Goal: Navigation & Orientation: Find specific page/section

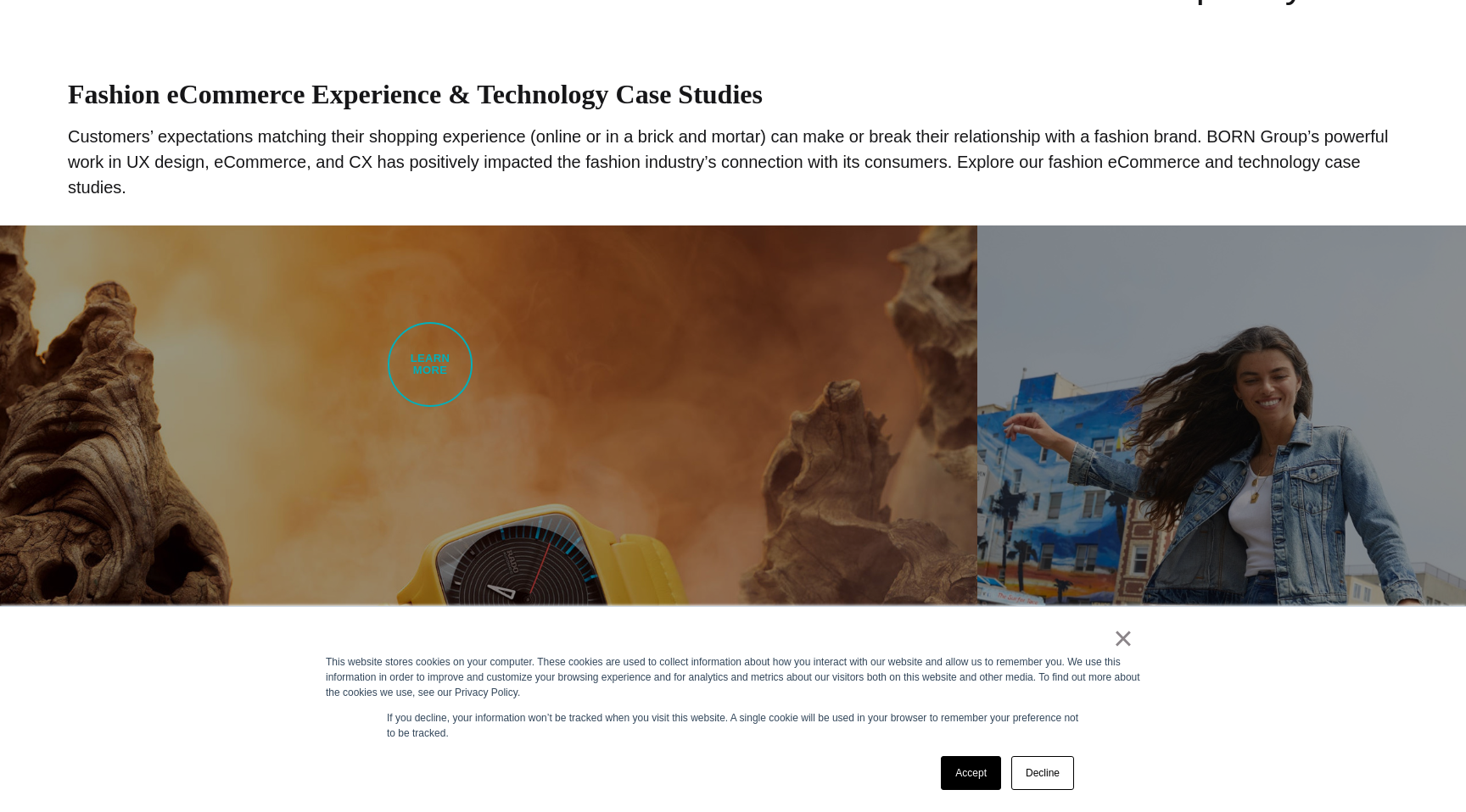
scroll to position [777, 0]
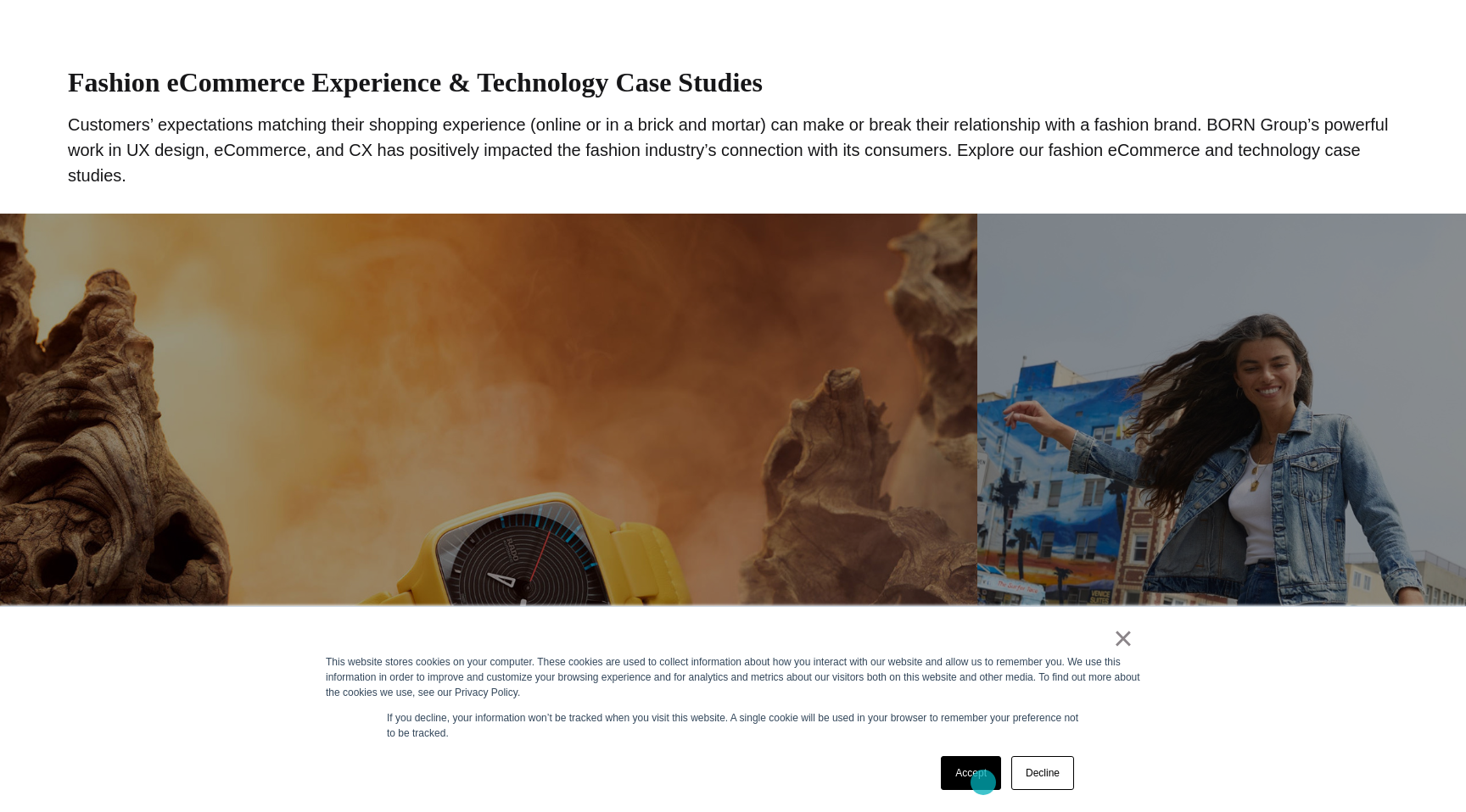
click at [983, 783] on link "Accept" at bounding box center [970, 773] width 61 height 34
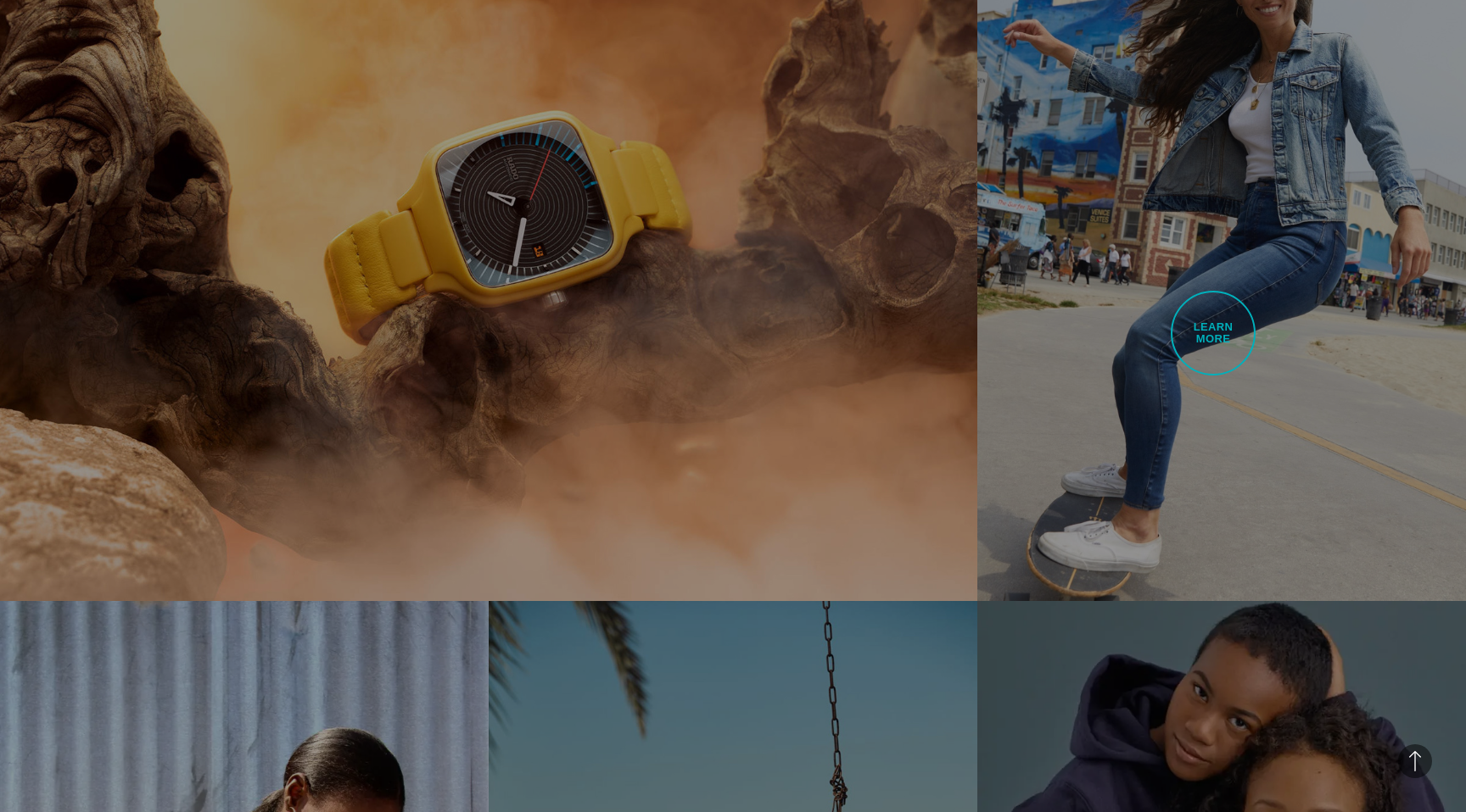
scroll to position [0, 0]
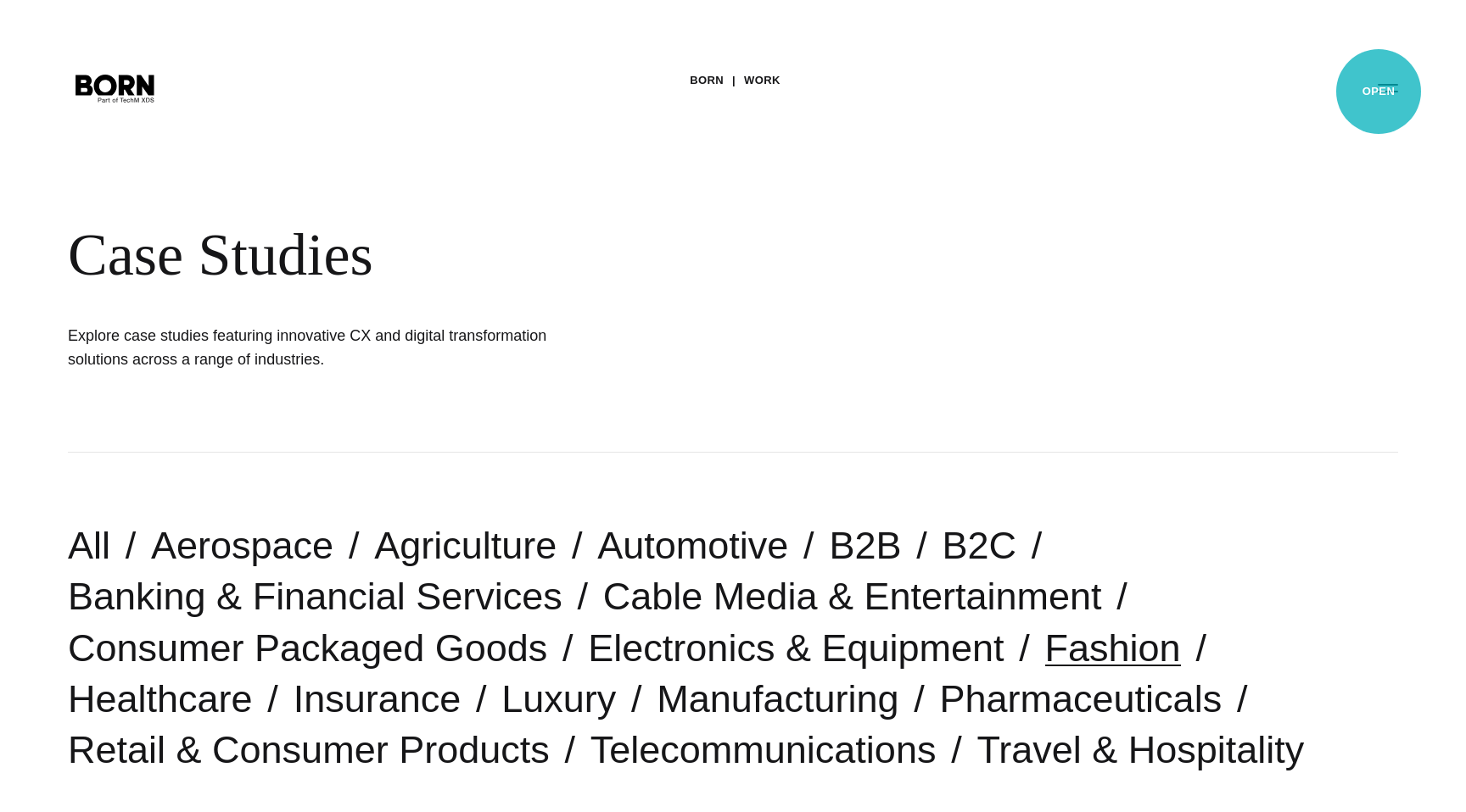
click at [1386, 90] on button "Primary Menu" at bounding box center [1388, 87] width 41 height 36
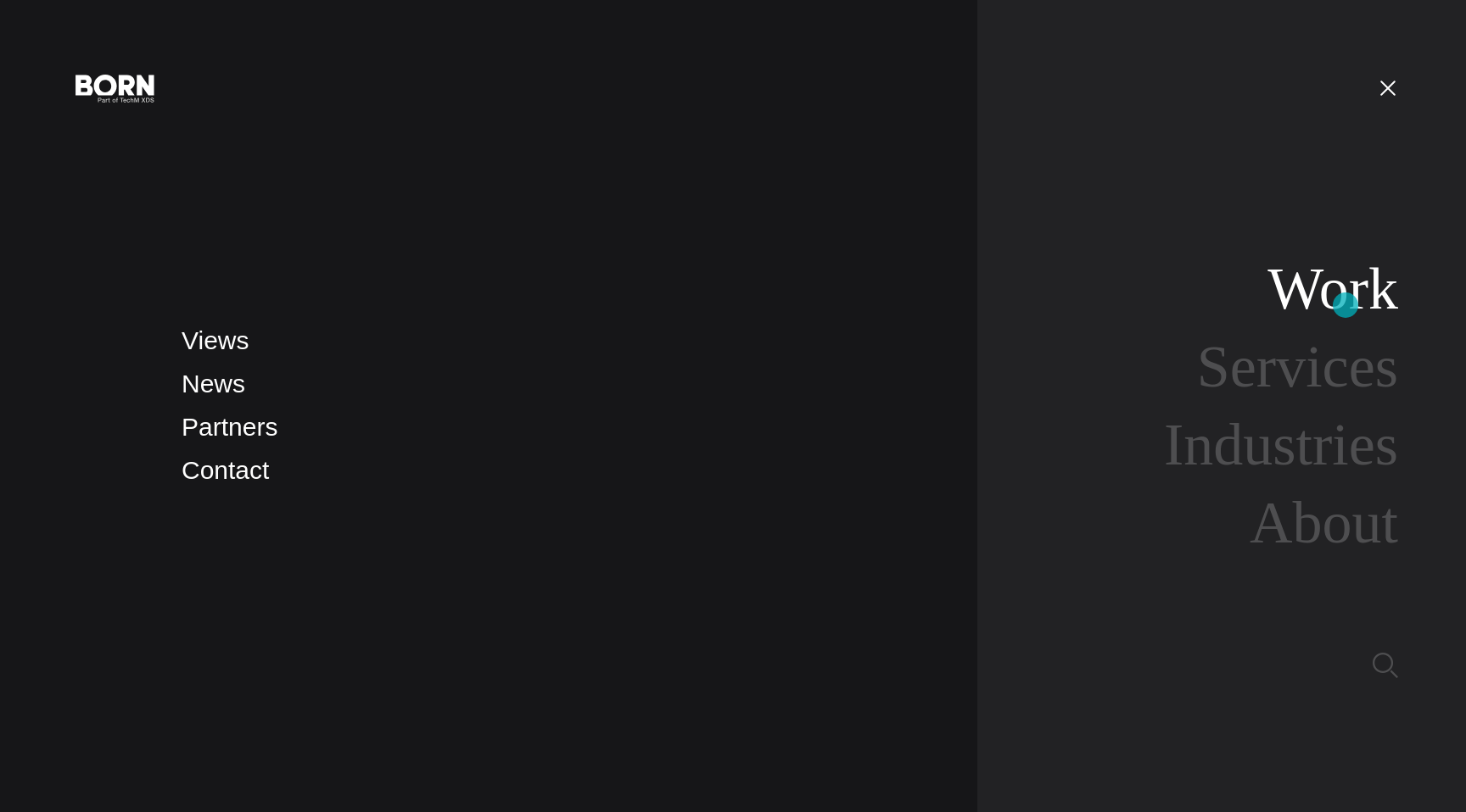
click at [1347, 303] on link "Work" at bounding box center [1333, 289] width 131 height 66
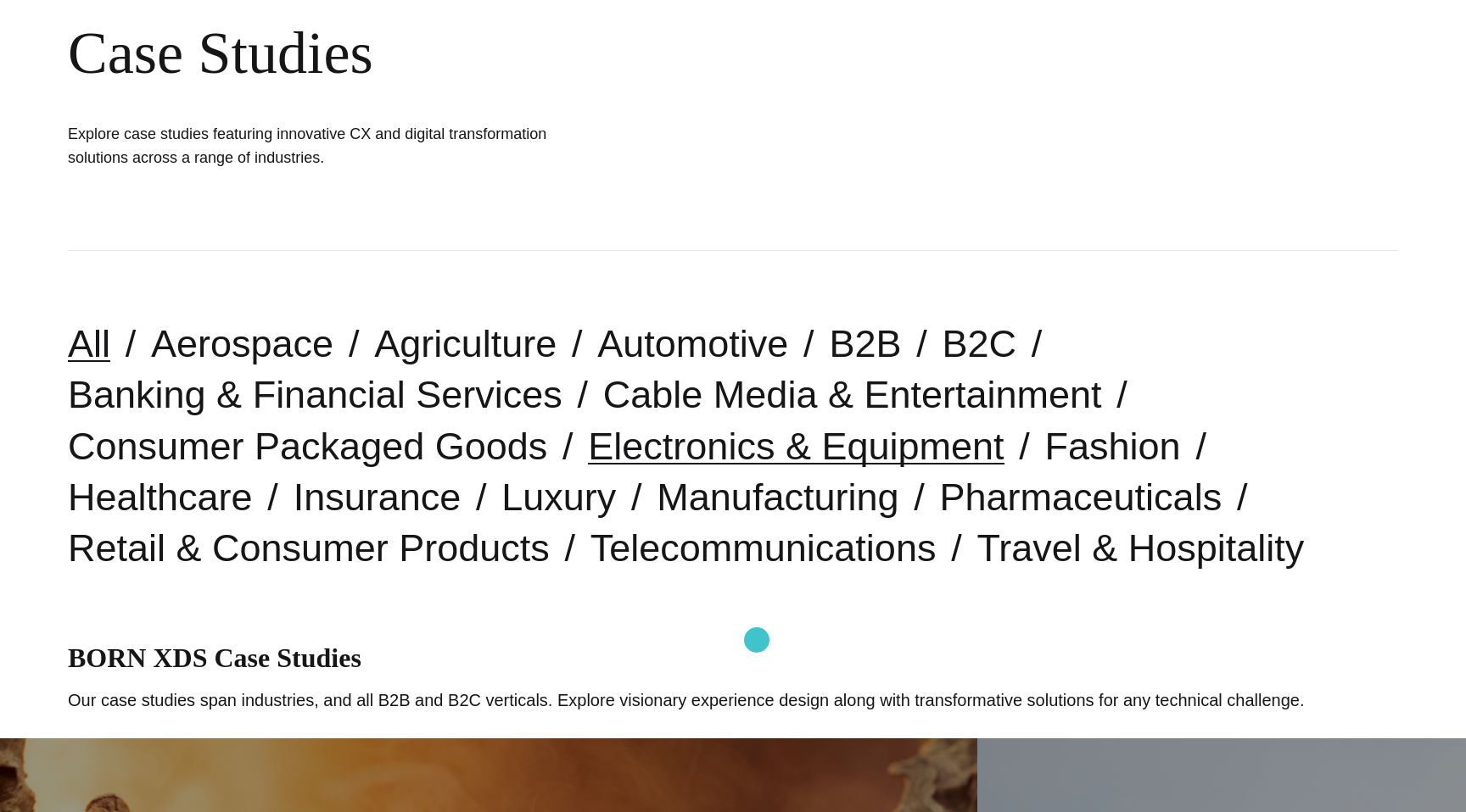
scroll to position [211, 0]
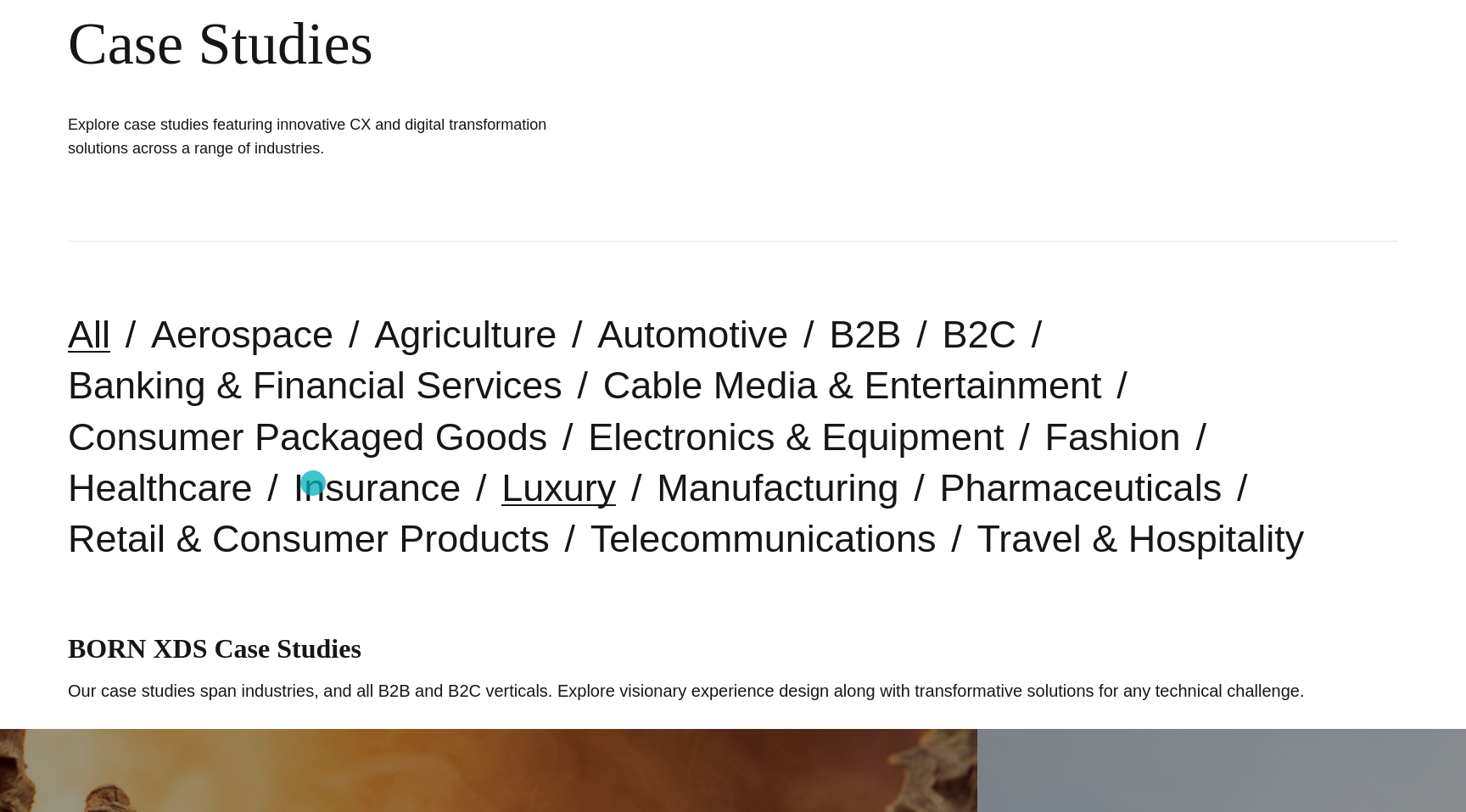
click at [502, 484] on link "Luxury" at bounding box center [558, 488] width 114 height 44
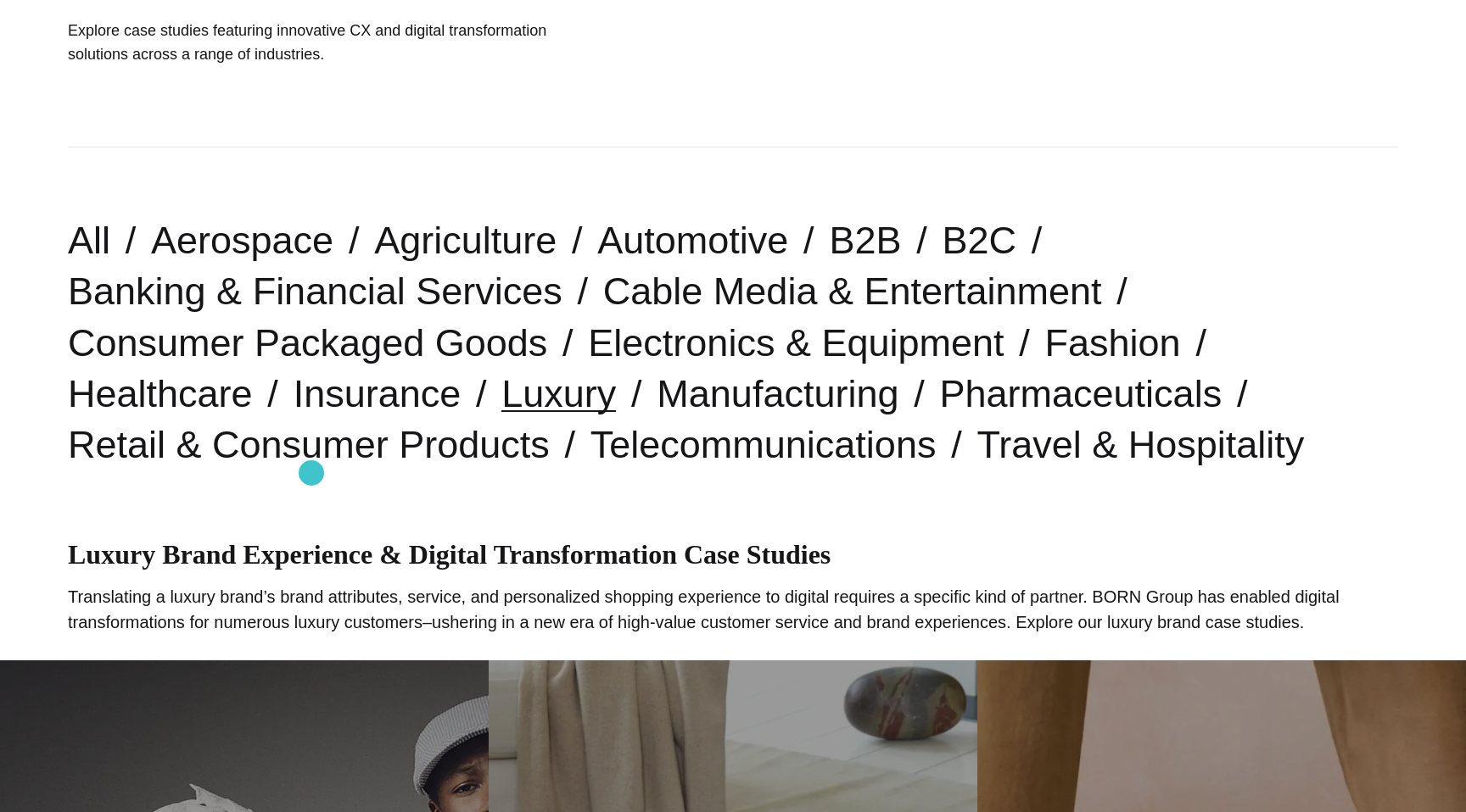
scroll to position [312, 0]
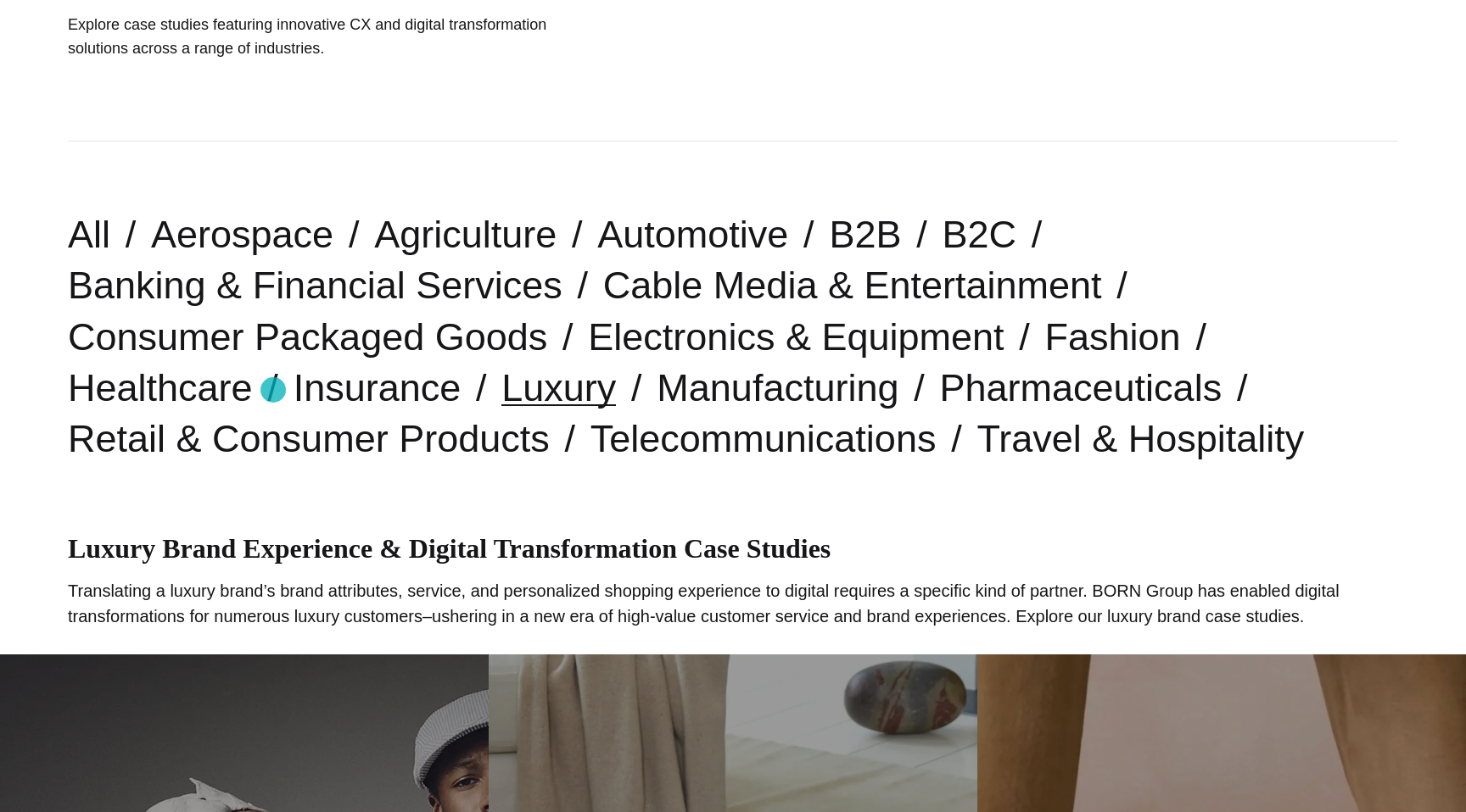
click at [502, 390] on link "Luxury" at bounding box center [558, 388] width 114 height 44
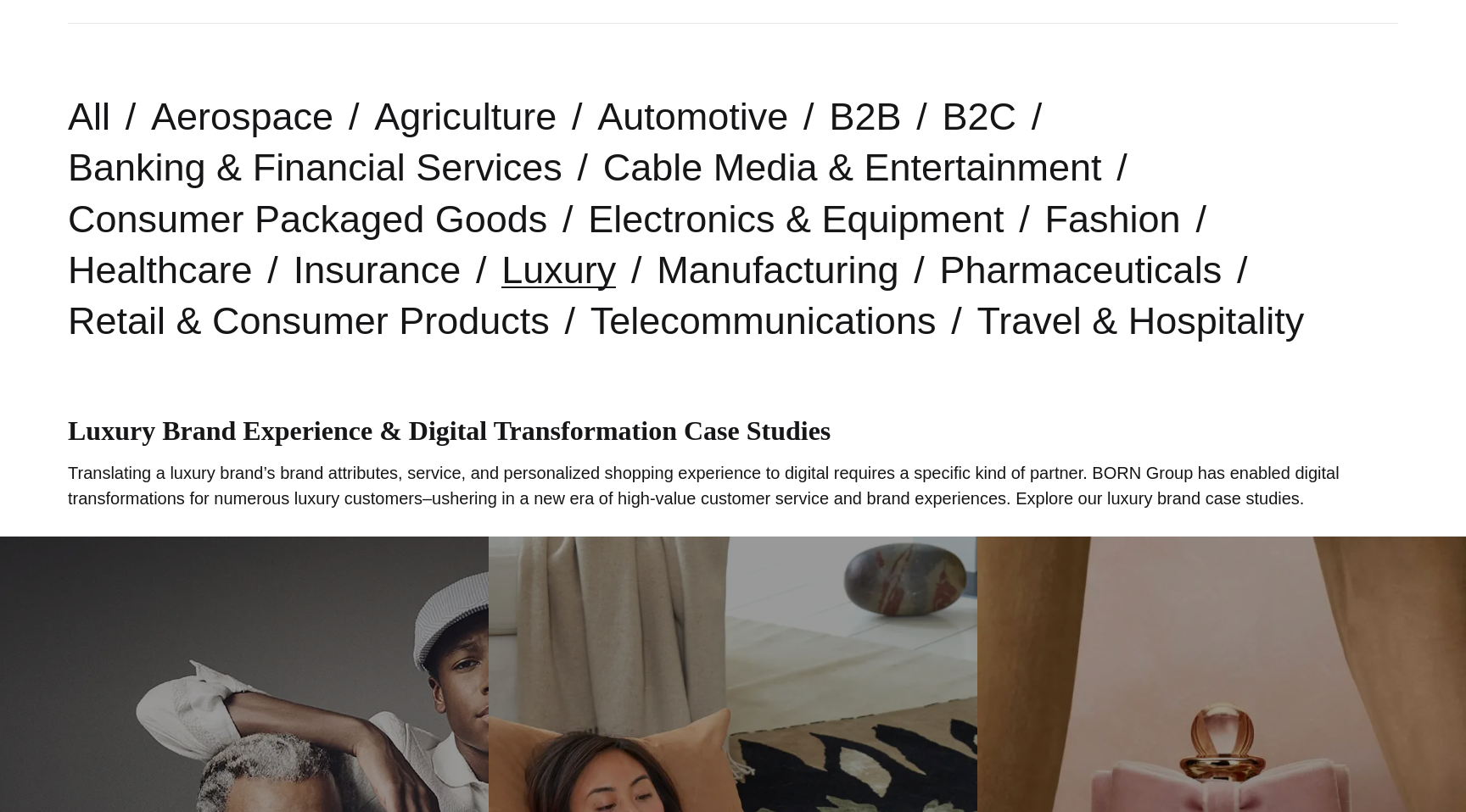
scroll to position [419, 0]
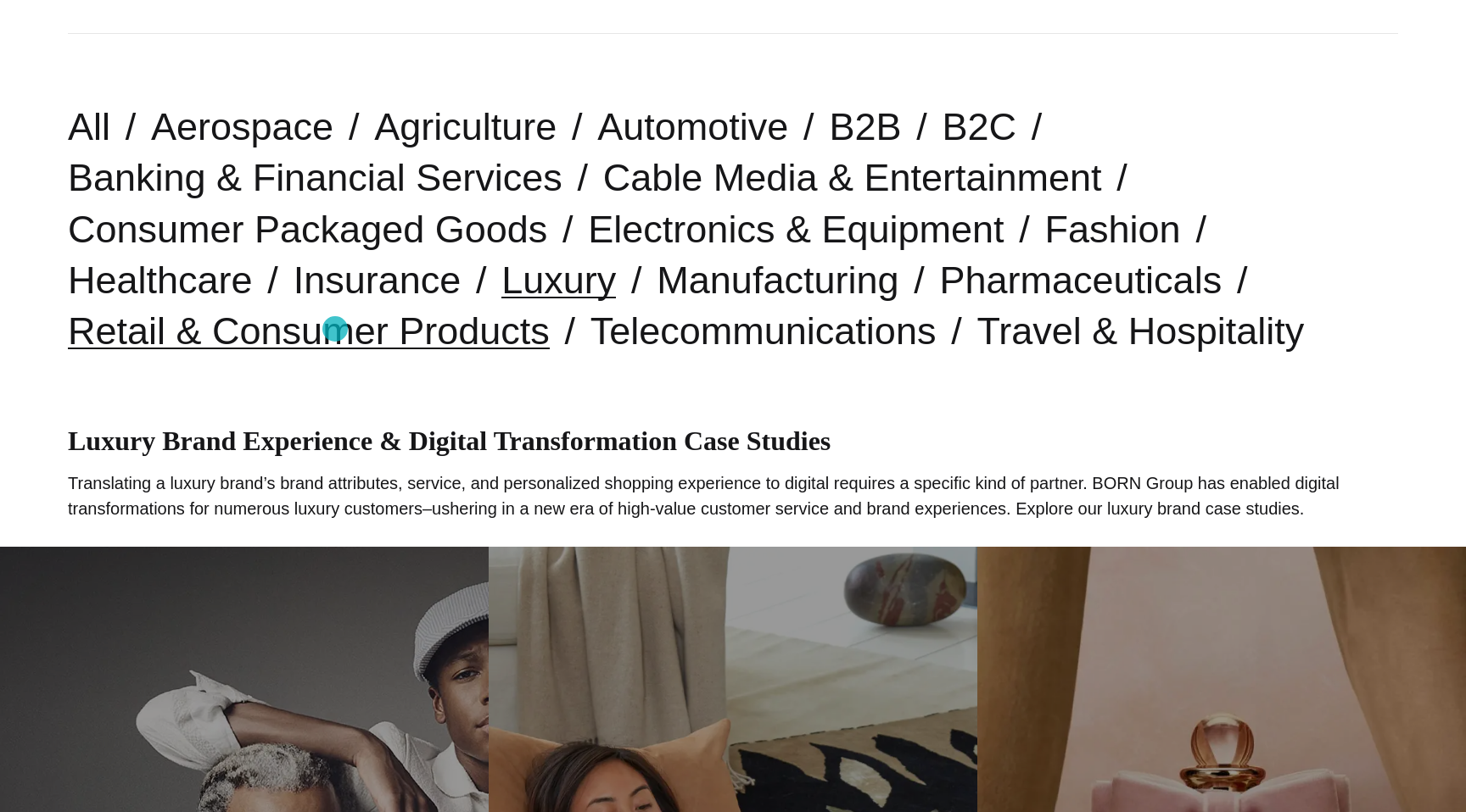
click at [335, 329] on link "Retail & Consumer Products" at bounding box center [308, 332] width 482 height 44
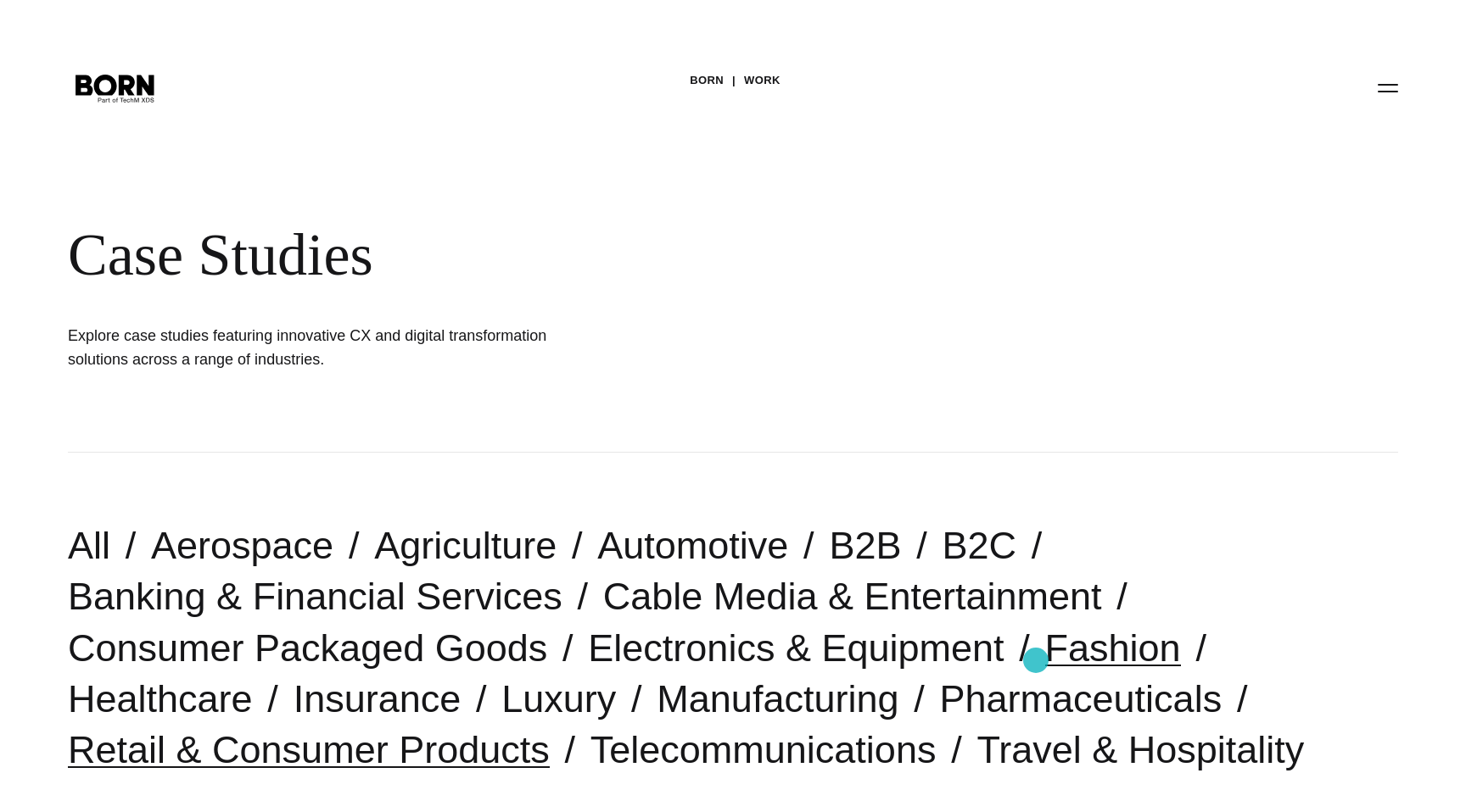
click at [1046, 650] on link "Fashion" at bounding box center [1113, 648] width 136 height 44
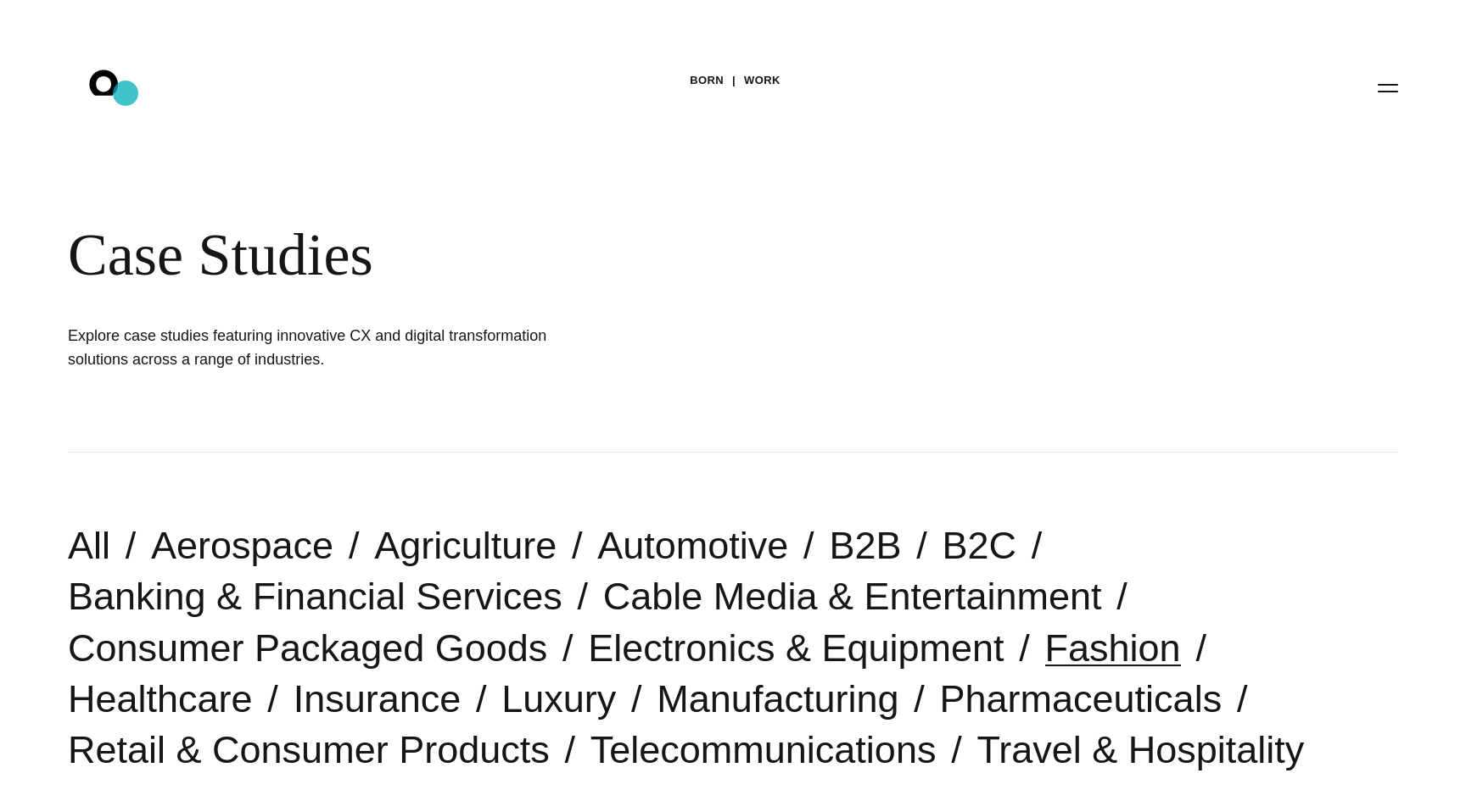
click at [125, 93] on icon ".st0{display:none;} .st1{display:inline;} .st2{font-family:'HelveticaNeue-Mediu…" at bounding box center [115, 87] width 108 height 44
